Goal: Transaction & Acquisition: Purchase product/service

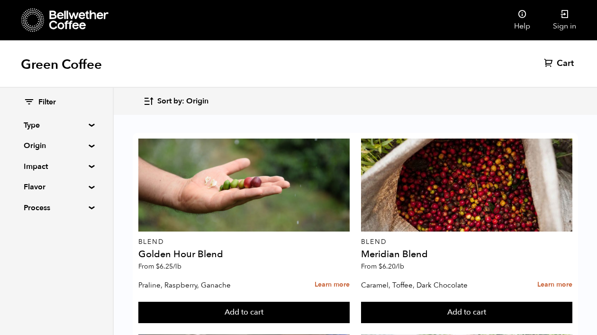
scroll to position [1445, 0]
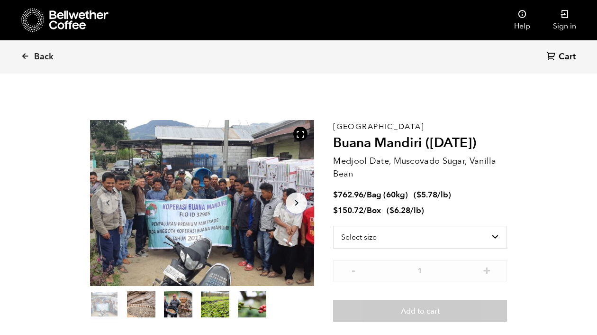
scroll to position [412, 406]
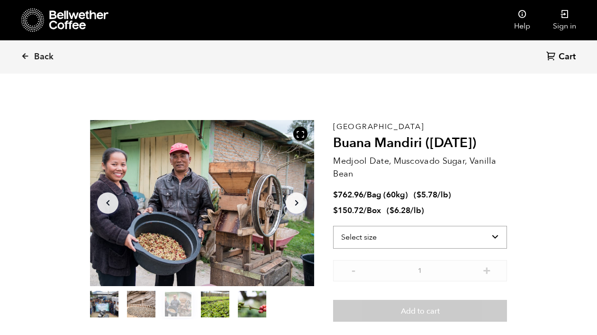
click at [459, 239] on select "Select size Bag (60kg) (132 lbs) Box (24 lbs)" at bounding box center [420, 237] width 174 height 23
select select "bag-3"
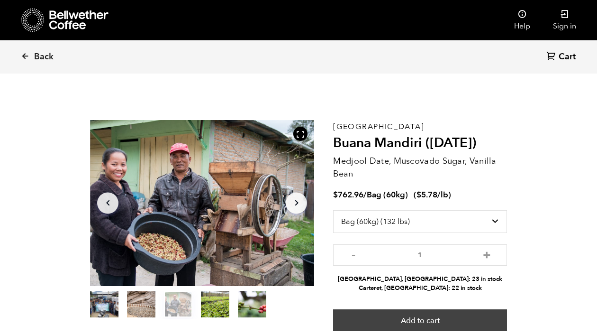
click at [382, 319] on button "Add to cart" at bounding box center [420, 320] width 174 height 22
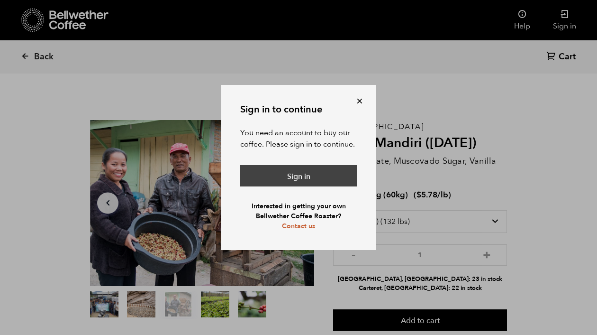
click at [314, 175] on link "Sign in" at bounding box center [298, 176] width 117 height 22
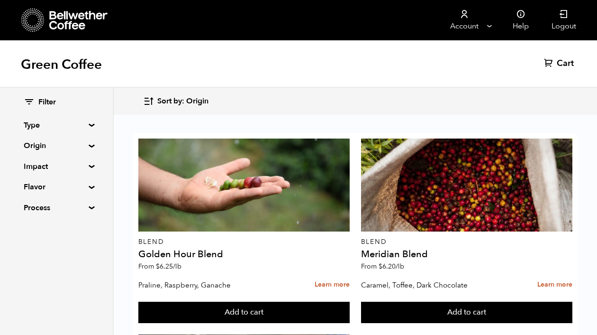
scroll to position [60, 0]
